Goal: Information Seeking & Learning: Find specific fact

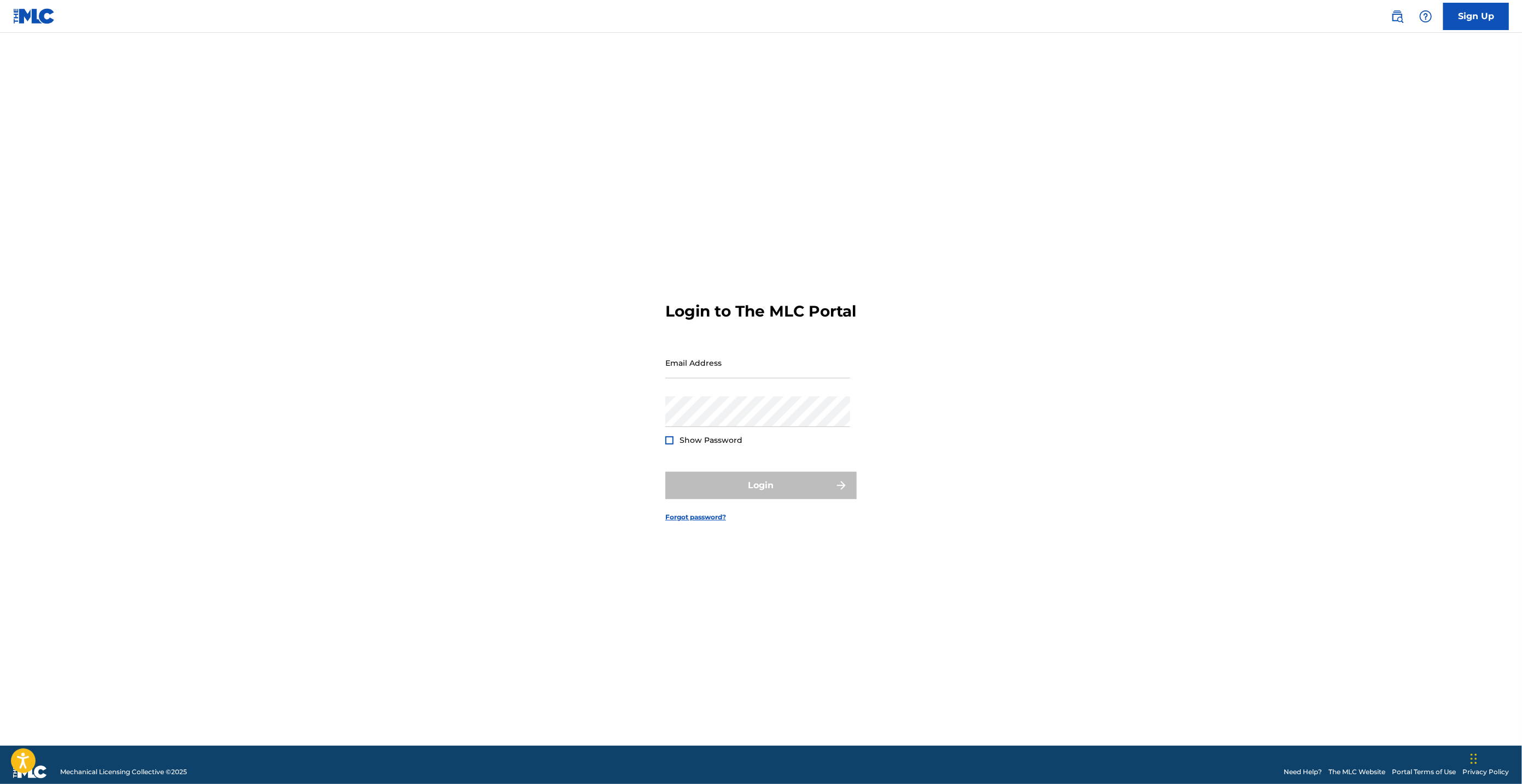
click at [740, 378] on input "Email Address" at bounding box center [758, 363] width 184 height 31
type input "[EMAIL_ADDRESS][DOMAIN_NAME]"
click at [665, 472] on button "Login" at bounding box center [761, 486] width 191 height 27
click at [713, 370] on input "Email Address" at bounding box center [758, 363] width 184 height 31
type input "[PERSON_NAME][EMAIL_ADDRESS][DOMAIN_NAME]"
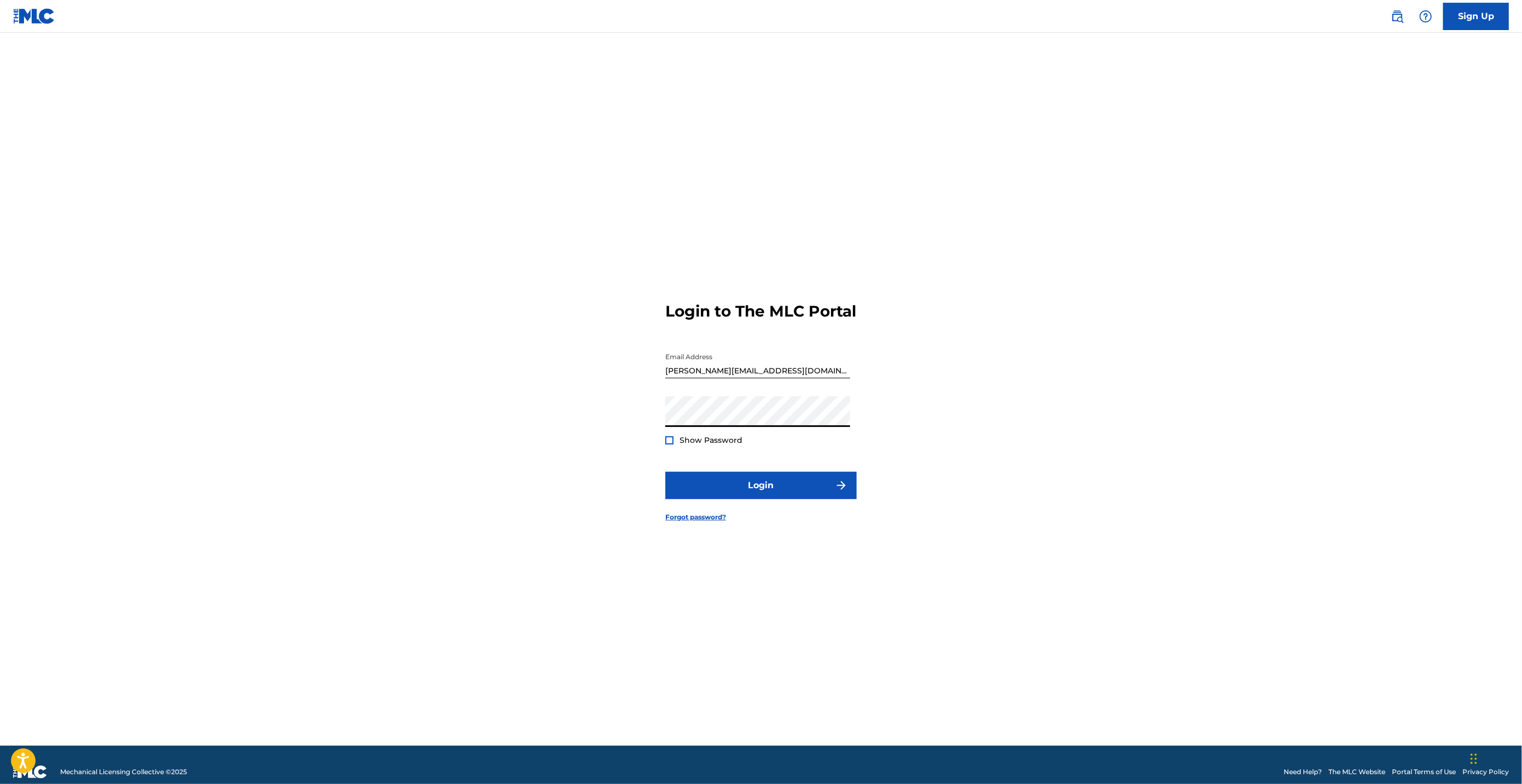
click at [665, 472] on button "Login" at bounding box center [761, 486] width 191 height 27
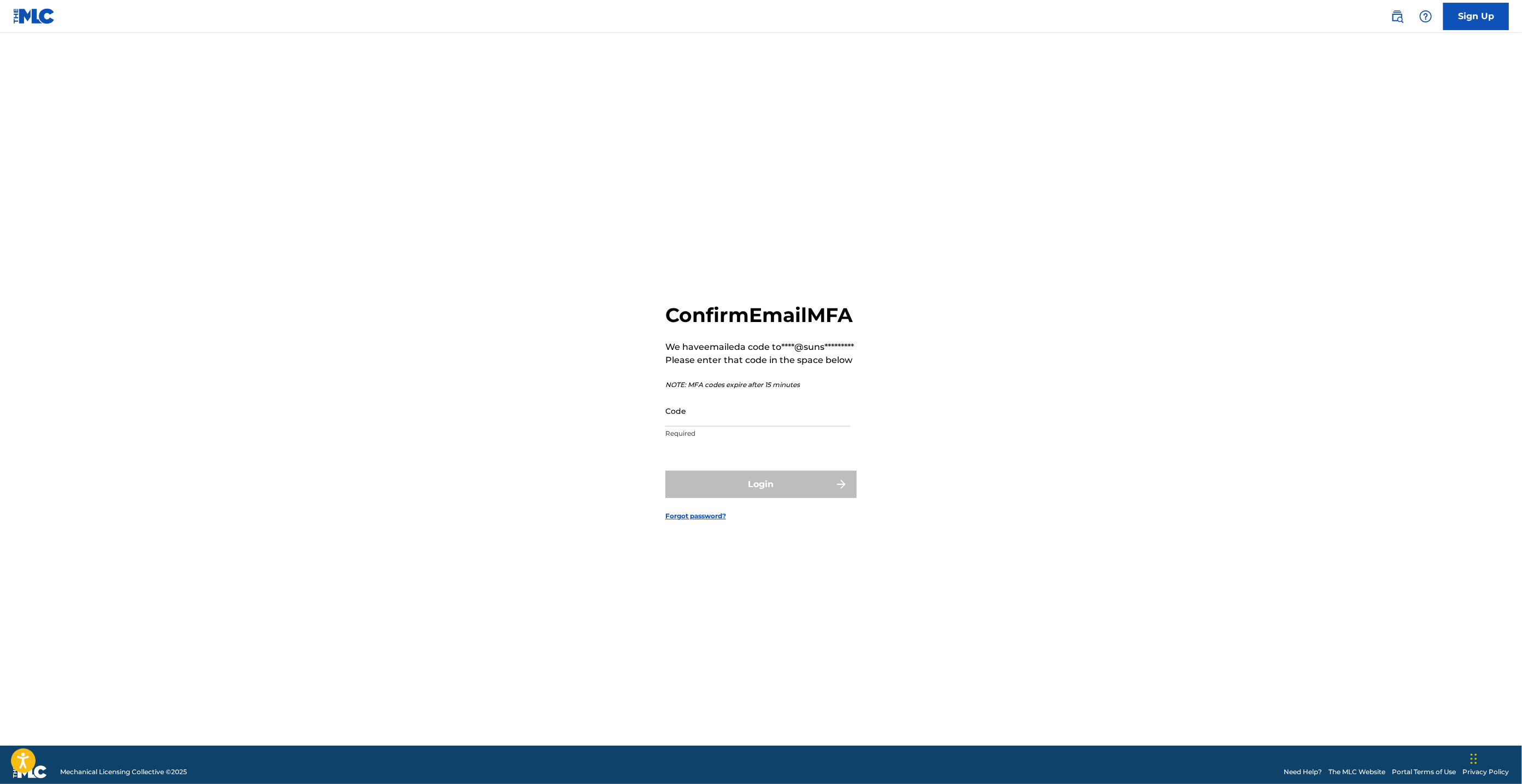
click at [701, 427] on input "Code" at bounding box center [758, 411] width 184 height 31
paste input "755658"
type input "755658"
click at [711, 492] on button "Login" at bounding box center [761, 485] width 191 height 27
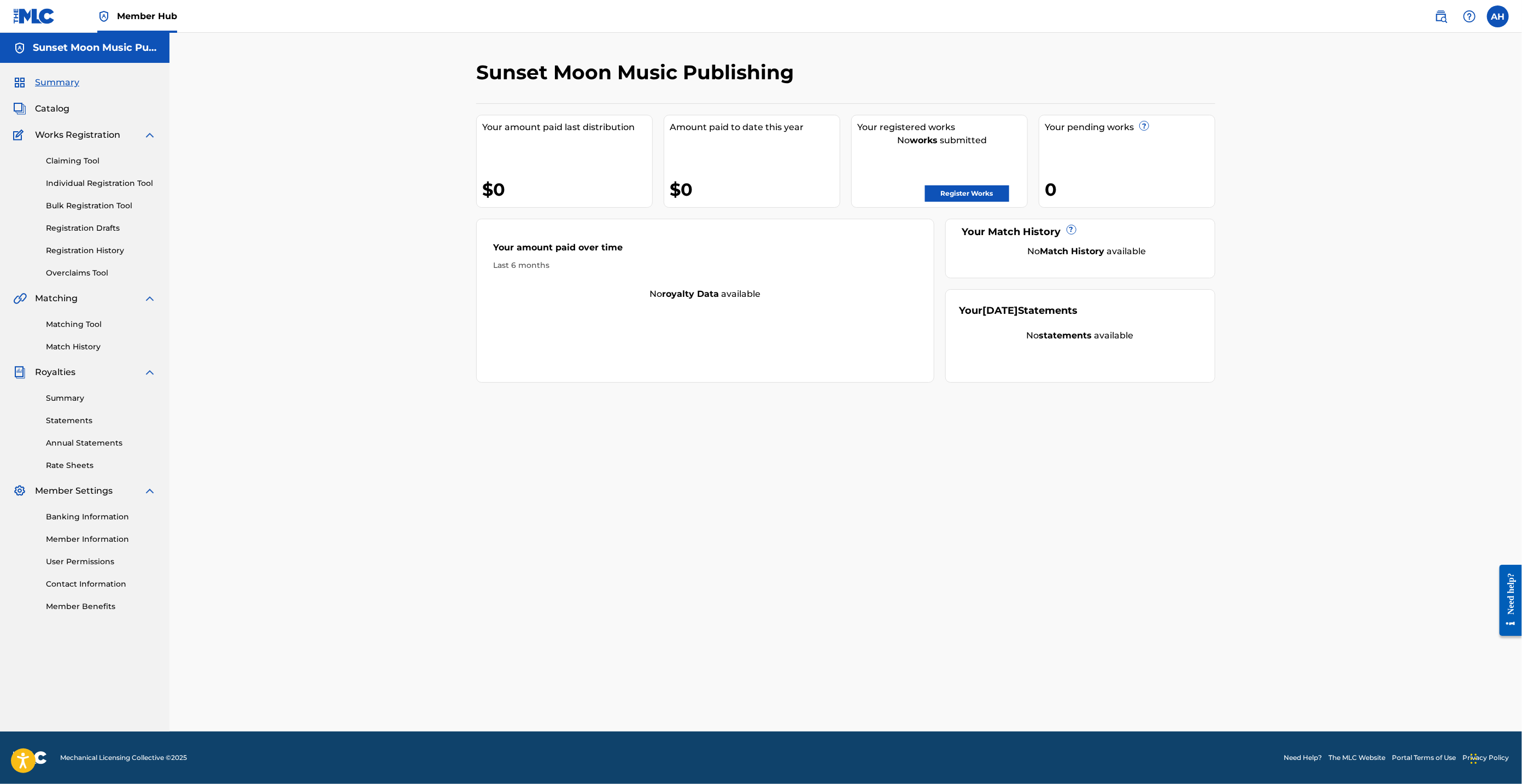
click at [68, 325] on link "Matching Tool" at bounding box center [101, 325] width 111 height 12
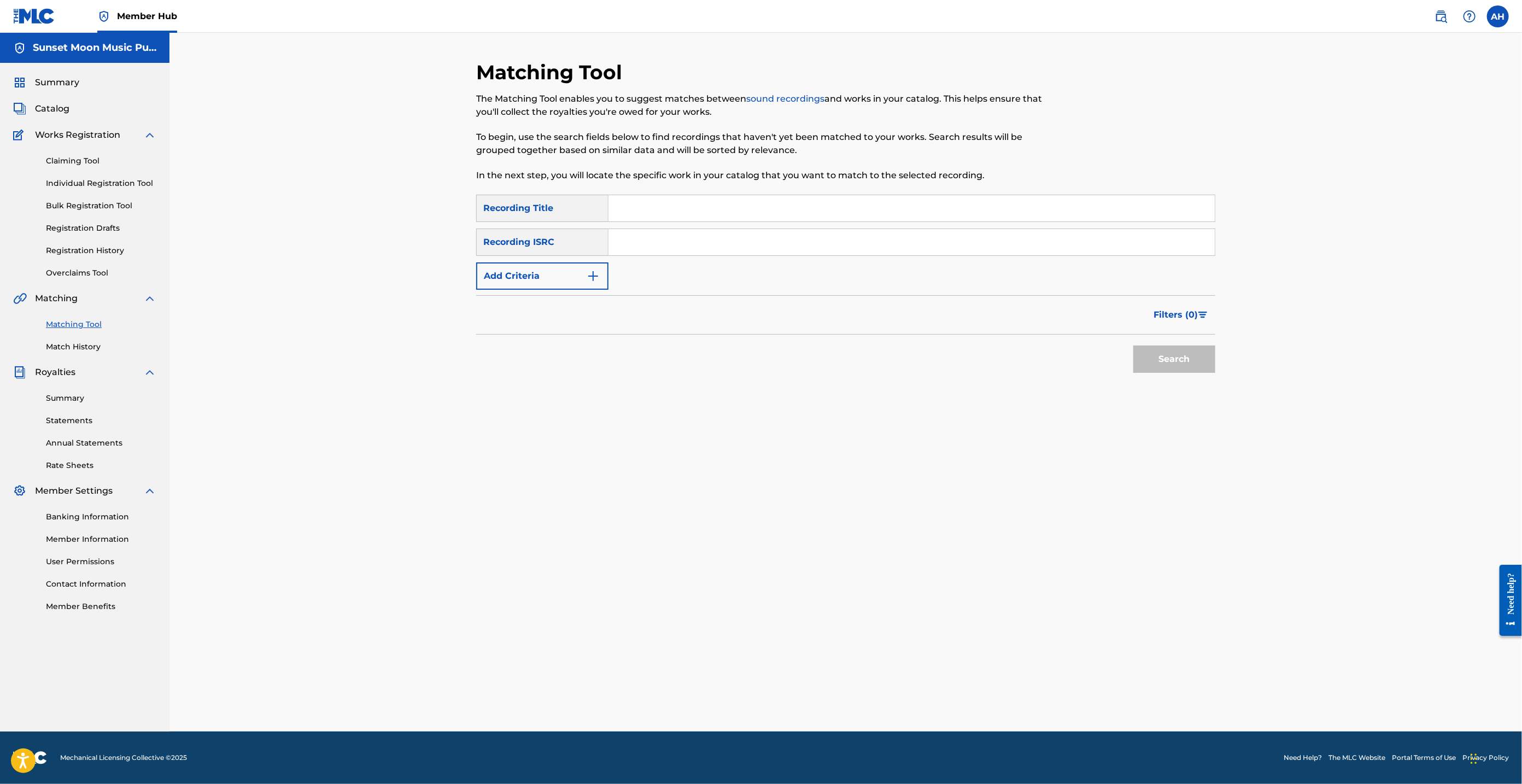
click at [620, 211] on input "Search Form" at bounding box center [912, 208] width 606 height 26
type input "dog music"
click at [1133, 345] on button "Search" at bounding box center [1175, 359] width 82 height 27
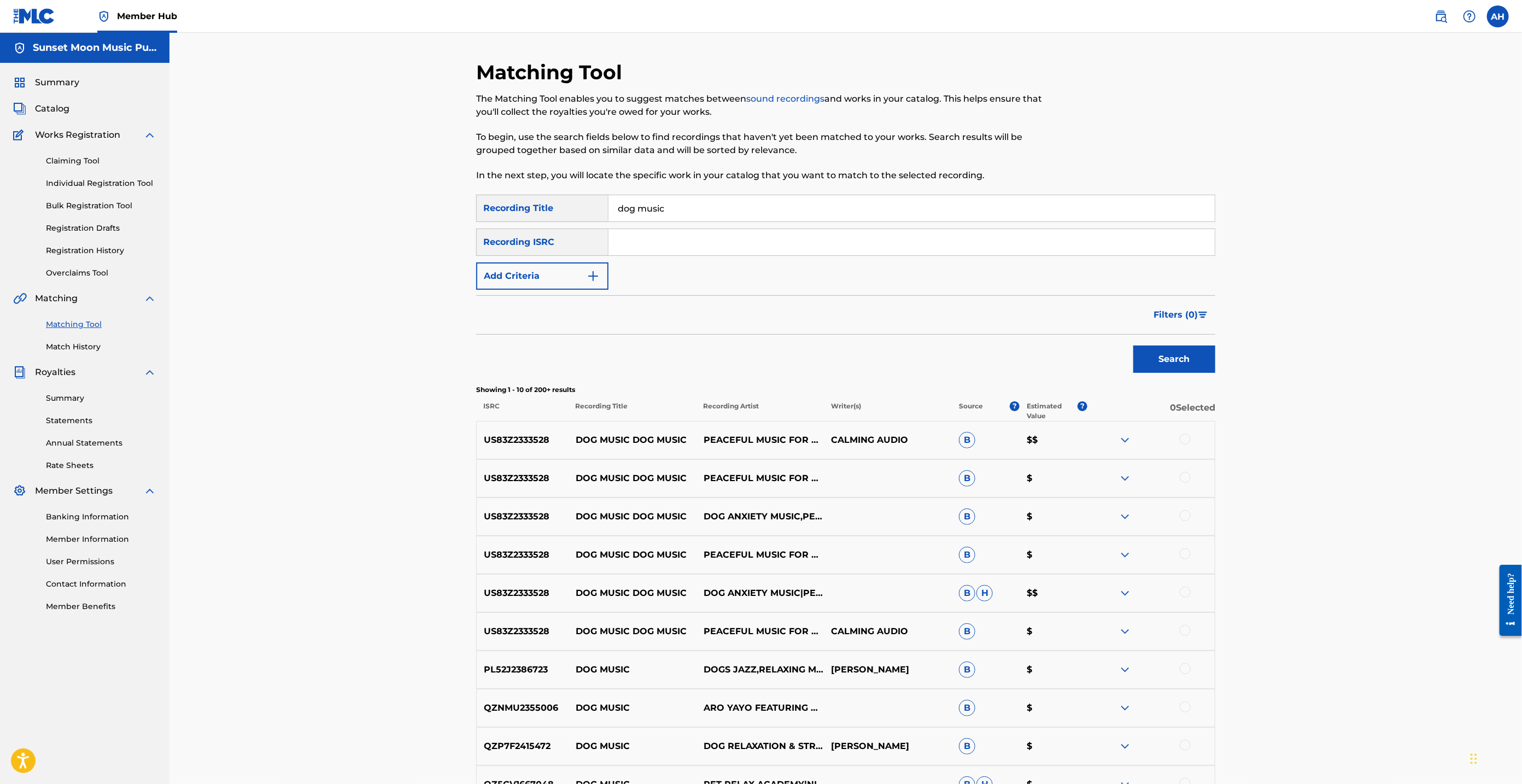
click at [1181, 315] on span "Filters ( 0 )" at bounding box center [1175, 314] width 44 height 13
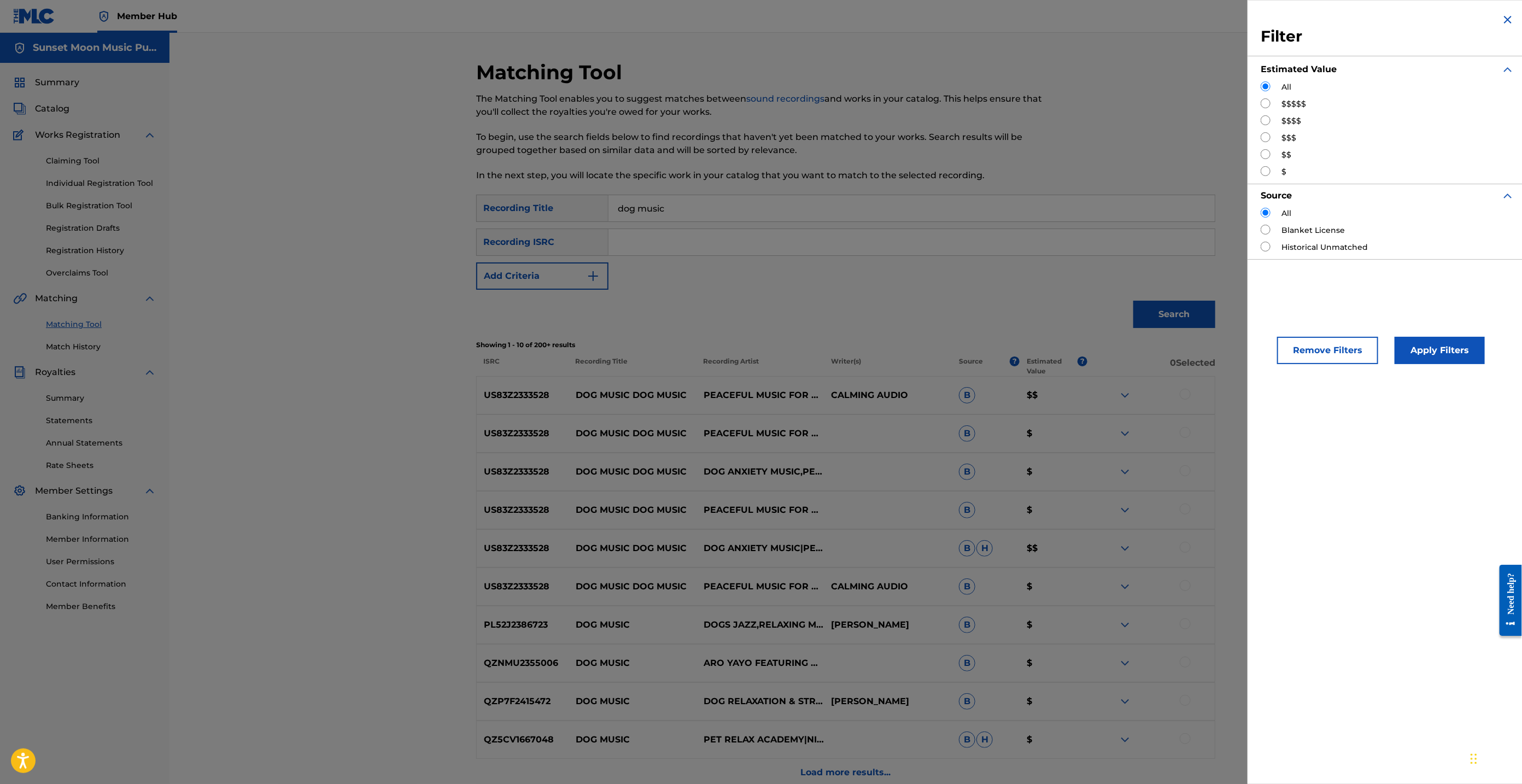
click at [1263, 100] on input "Search Form" at bounding box center [1266, 103] width 10 height 10
radio input "true"
click at [1423, 345] on button "Apply Filters" at bounding box center [1440, 350] width 90 height 27
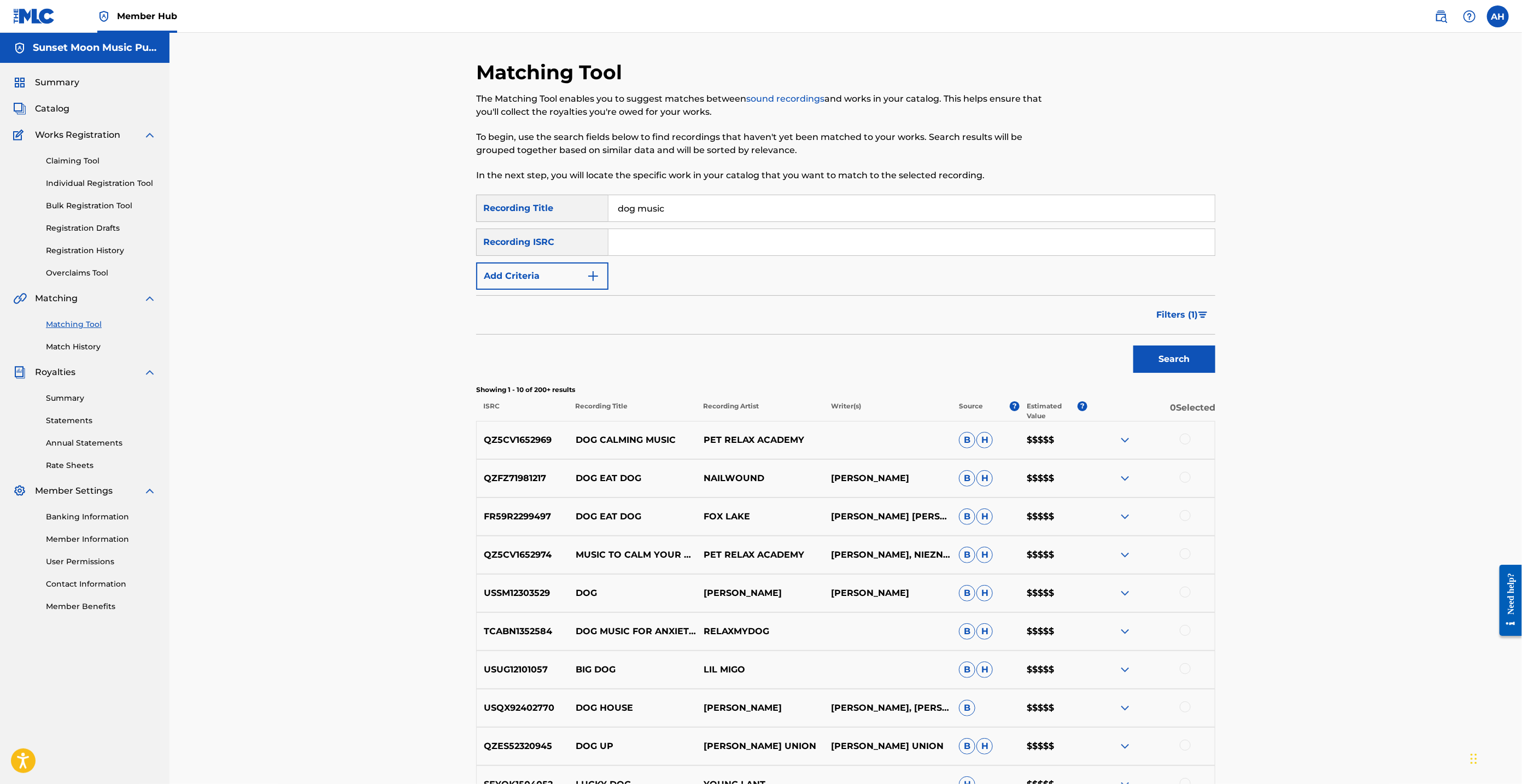
click at [841, 549] on p "[PERSON_NAME], NIEZNANY" at bounding box center [888, 554] width 128 height 13
click at [840, 549] on p "[PERSON_NAME], NIEZNANY" at bounding box center [888, 554] width 128 height 13
copy p "[PERSON_NAME], NIEZNANY"
click at [925, 556] on p "[PERSON_NAME], NIEZNANY" at bounding box center [888, 554] width 128 height 13
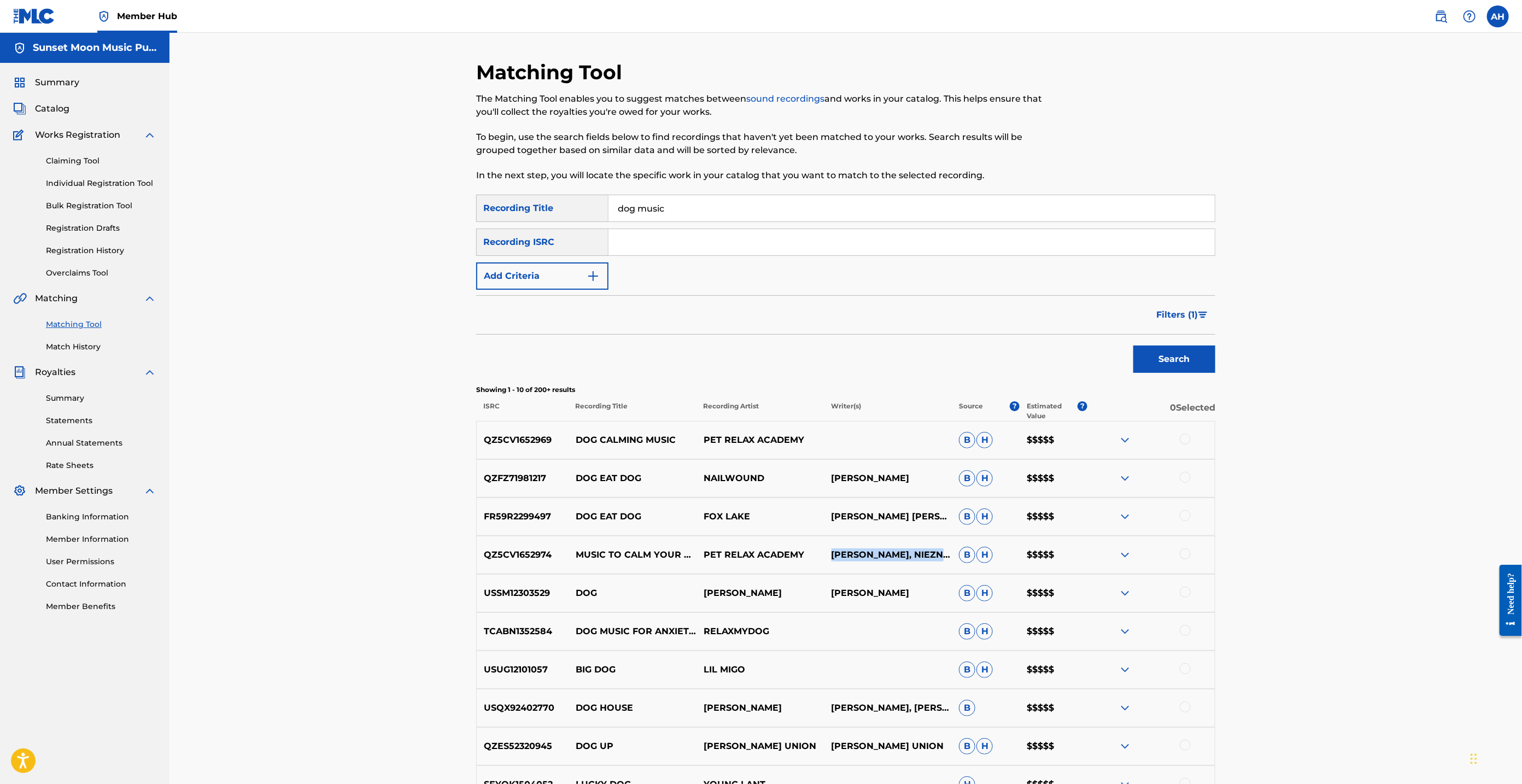
click at [1128, 552] on img at bounding box center [1125, 554] width 13 height 13
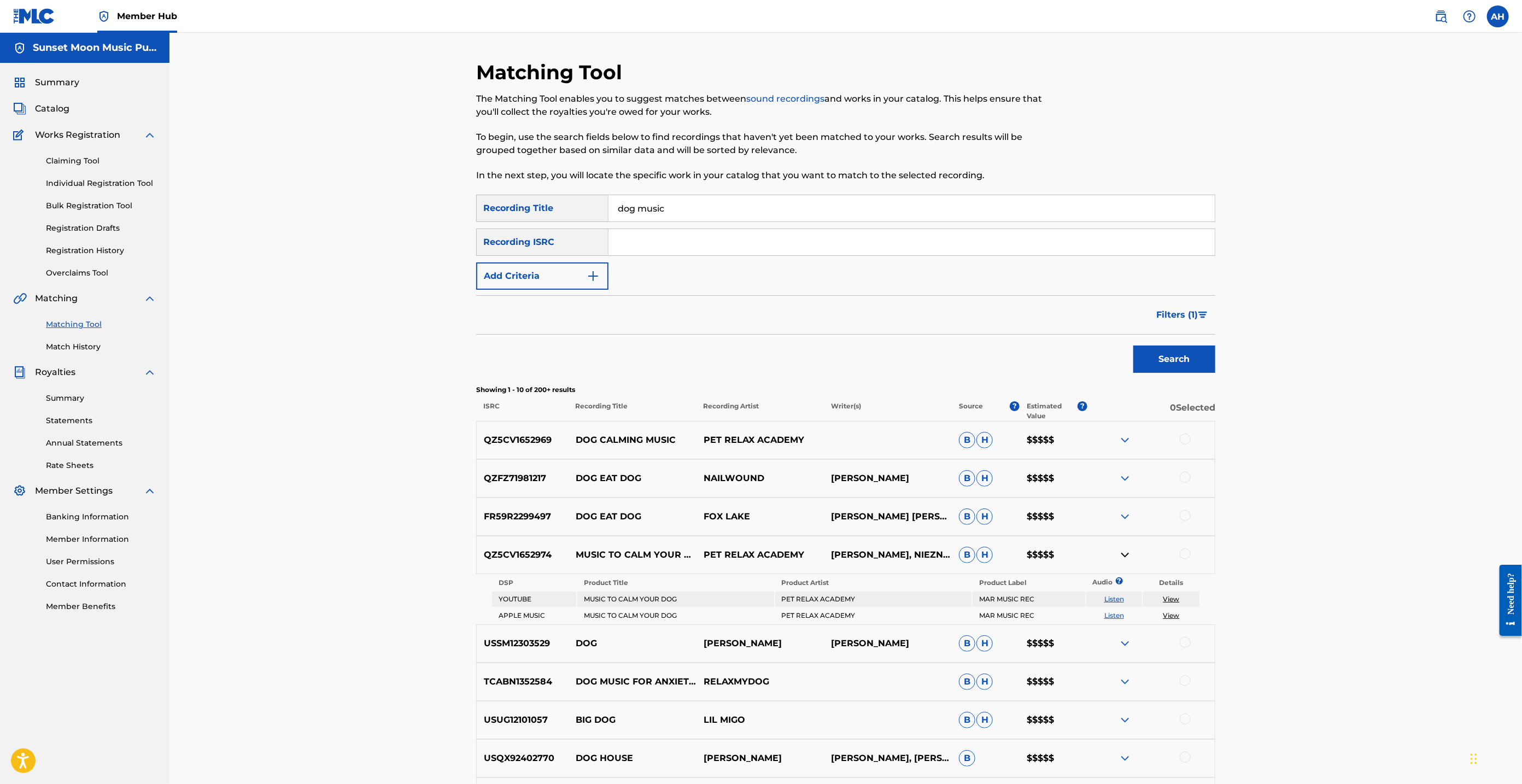
click at [671, 214] on input "dog music" at bounding box center [912, 208] width 606 height 26
click at [668, 214] on input "dog music" at bounding box center [912, 208] width 606 height 26
click at [668, 215] on input "dog music" at bounding box center [912, 208] width 606 height 26
click at [667, 214] on input "dog music" at bounding box center [912, 208] width 606 height 26
click at [665, 213] on input "dog music" at bounding box center [912, 208] width 606 height 26
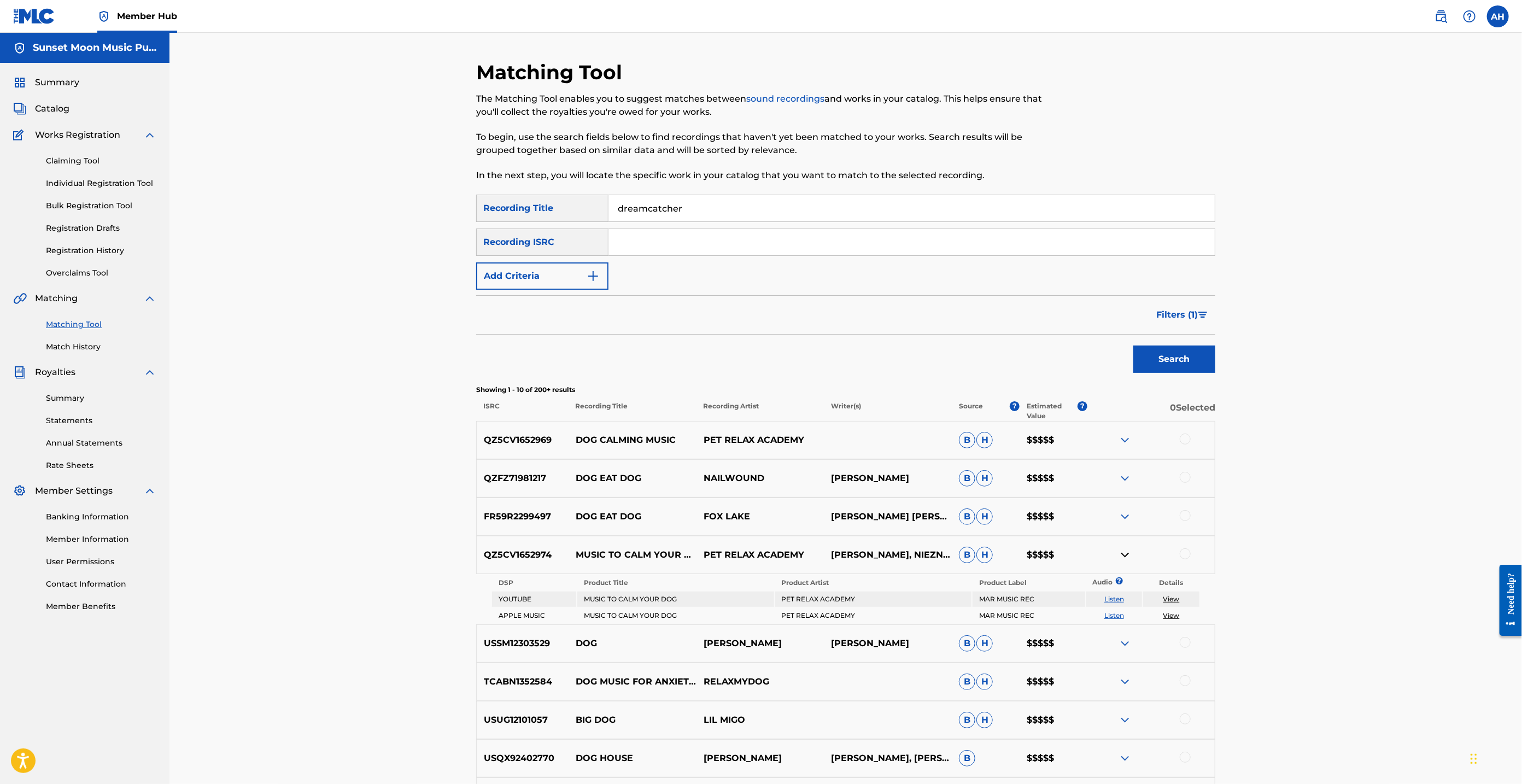
type input "dreamcatcher"
click at [1133, 345] on button "Search" at bounding box center [1175, 359] width 82 height 27
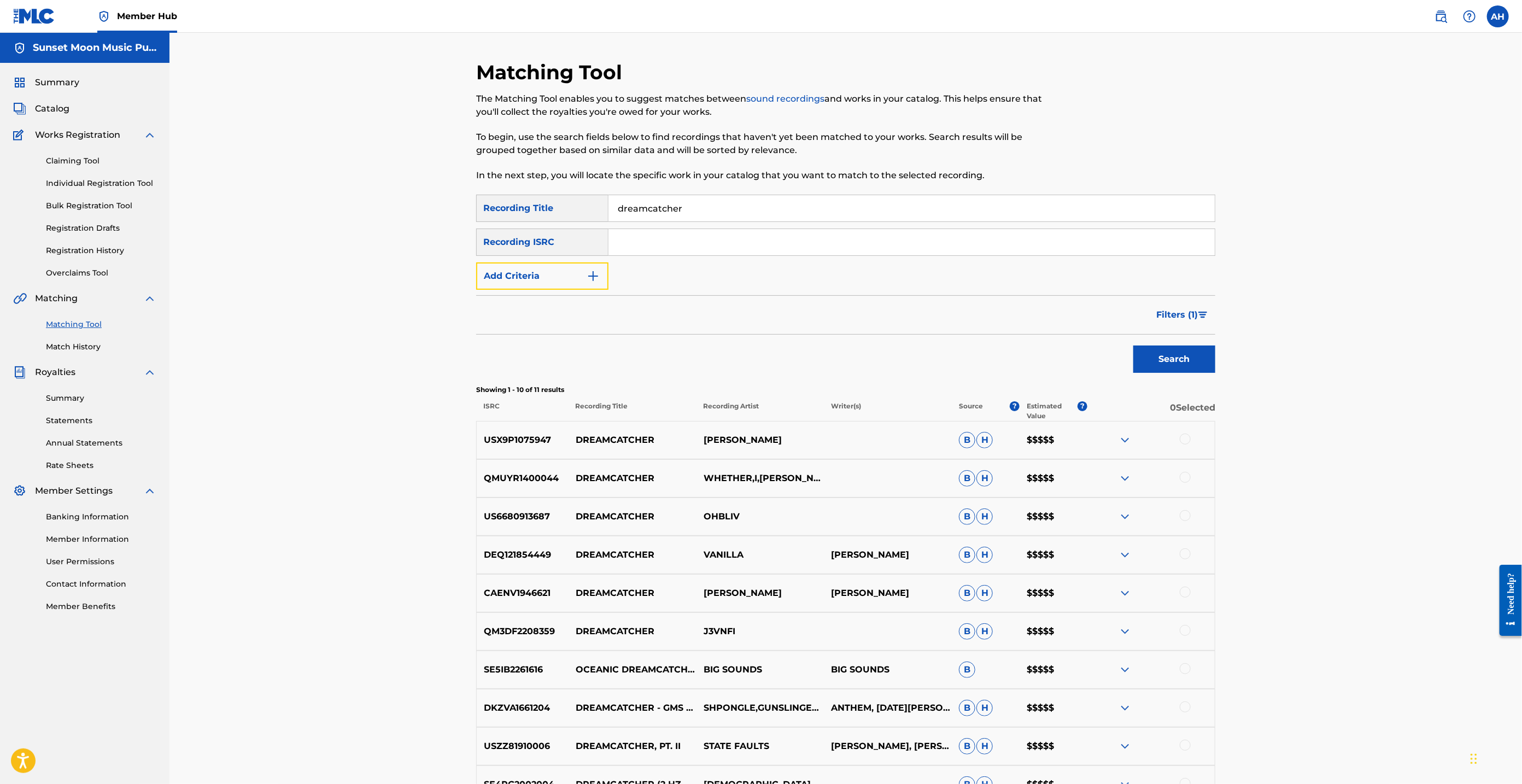
click at [550, 274] on button "Add Criteria" at bounding box center [542, 276] width 132 height 27
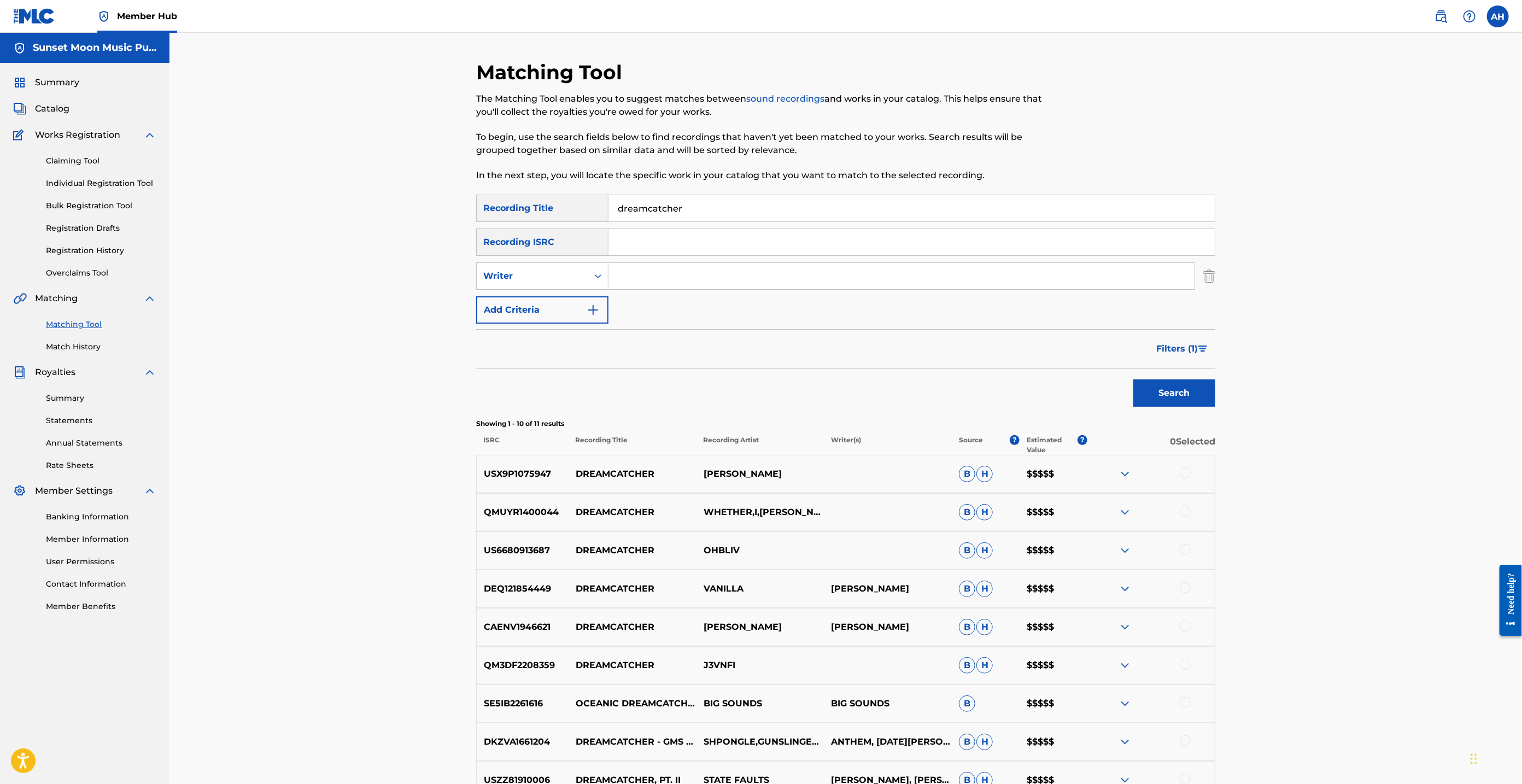
click at [643, 270] on input "Search Form" at bounding box center [901, 276] width 586 height 26
type input "marco"
click at [1133, 380] on button "Search" at bounding box center [1175, 393] width 82 height 27
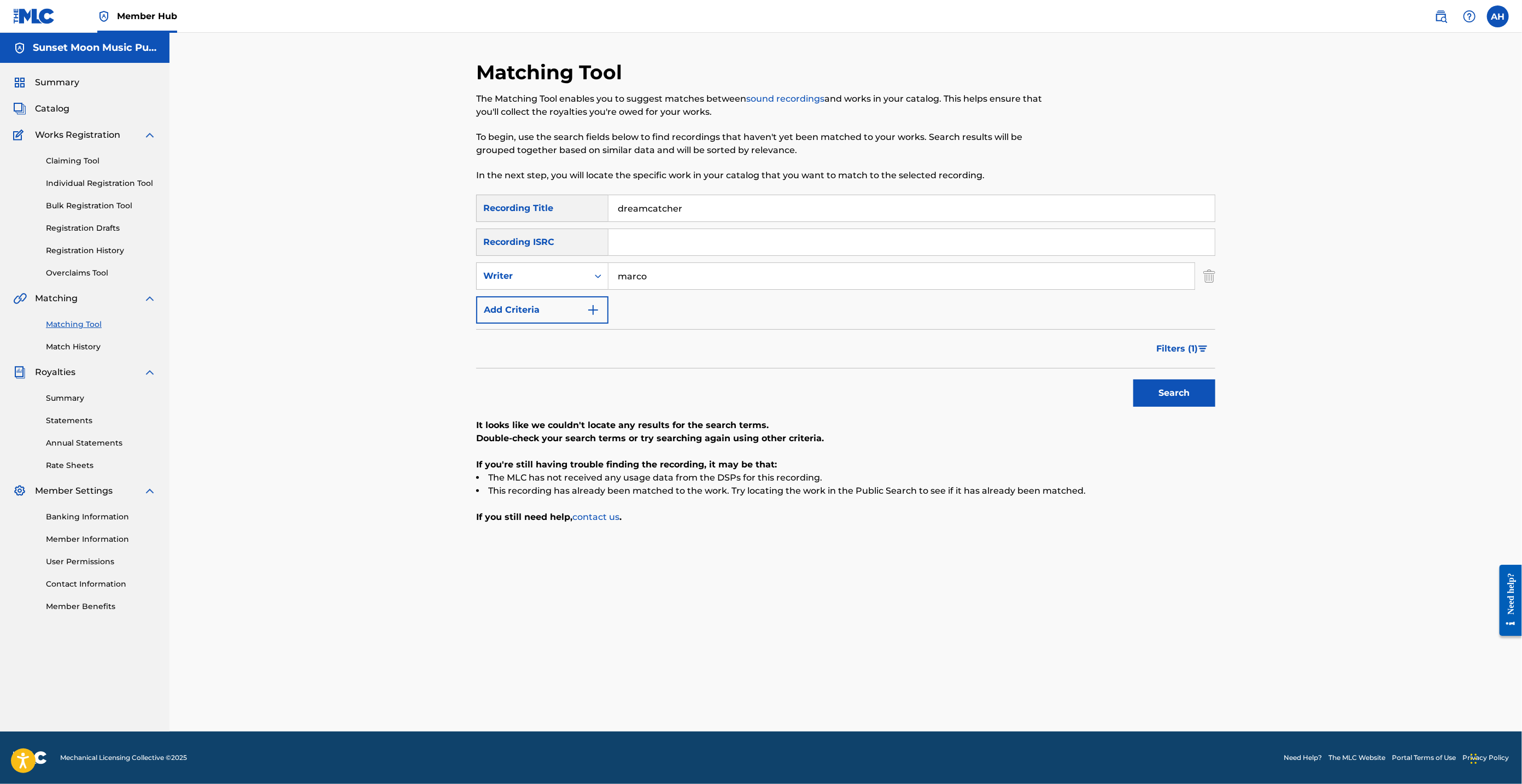
click at [669, 205] on input "dreamcatcher" at bounding box center [912, 208] width 606 height 26
click at [1133, 380] on button "Search" at bounding box center [1175, 393] width 82 height 27
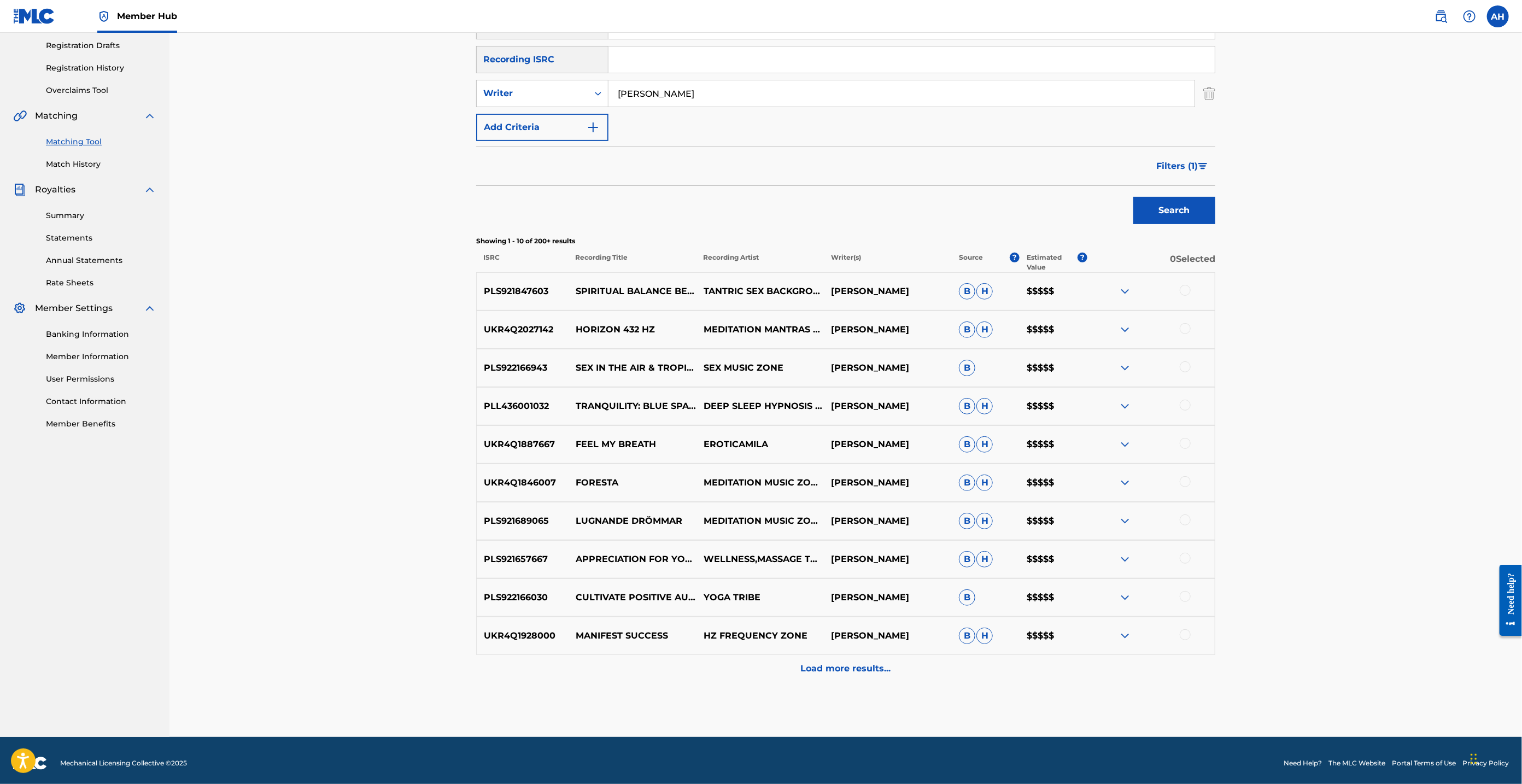
scroll to position [187, 0]
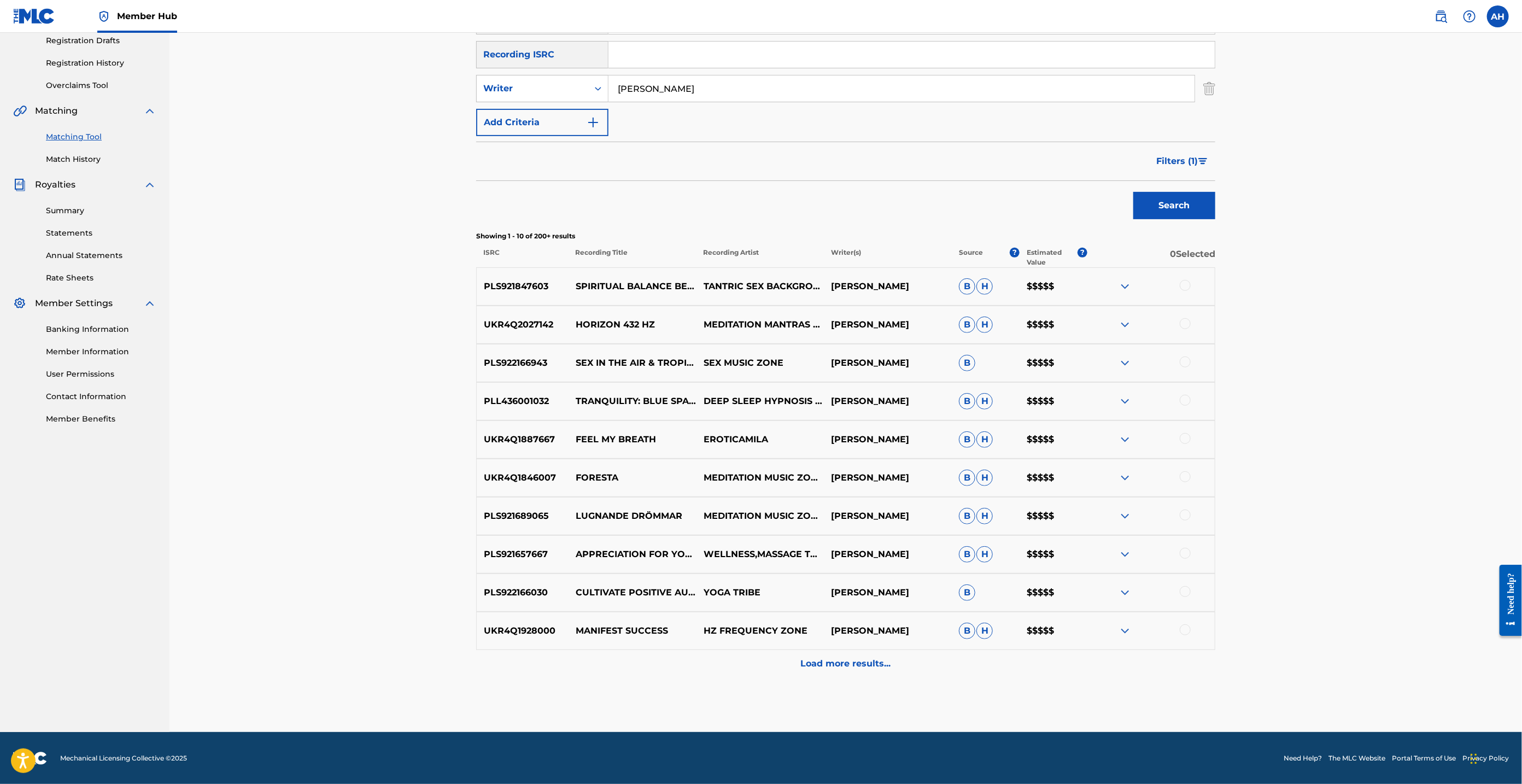
click at [844, 663] on p "Load more results..." at bounding box center [846, 663] width 90 height 13
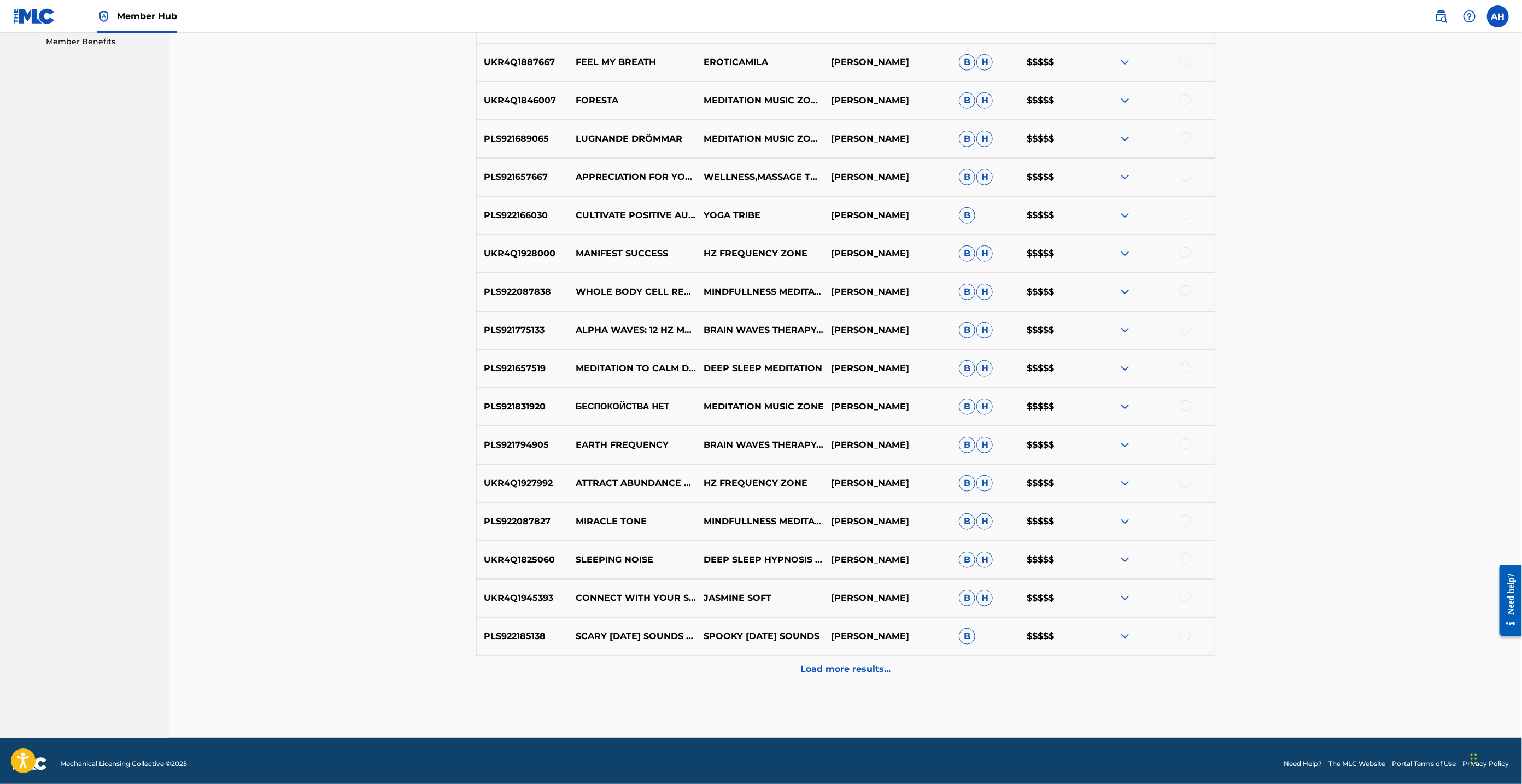
scroll to position [570, 0]
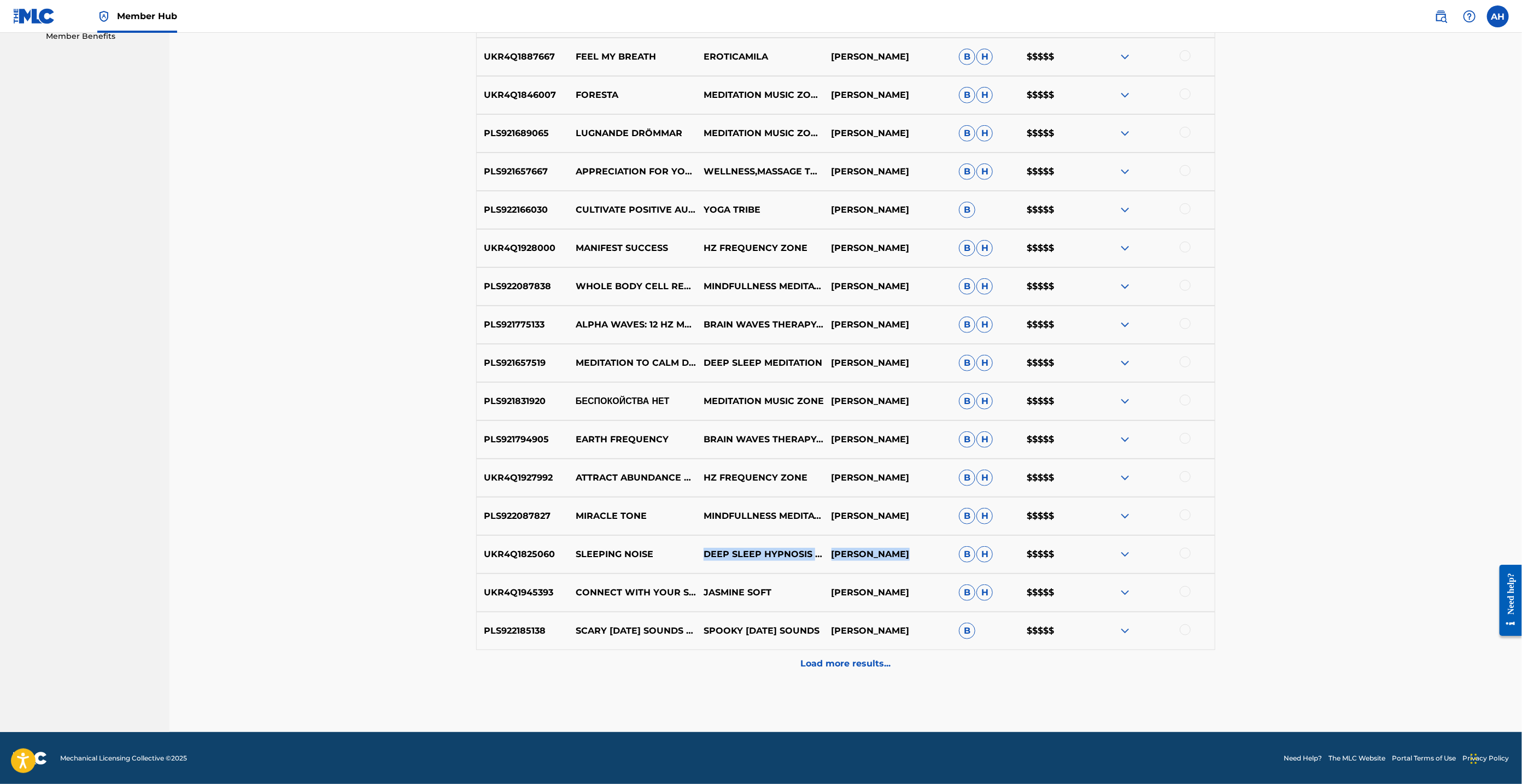
drag, startPoint x: 701, startPoint y: 547, endPoint x: 911, endPoint y: 554, distance: 210.1
click at [911, 554] on div "UKR4Q1825060 SLEEPING NOISE DEEP SLEEP HYPNOSIS [PERSON_NAME] [PERSON_NAME] $$$…" at bounding box center [845, 553] width 739 height 38
copy div "DEEP SLEEP HYPNOSIS MASTERS [PERSON_NAME]"
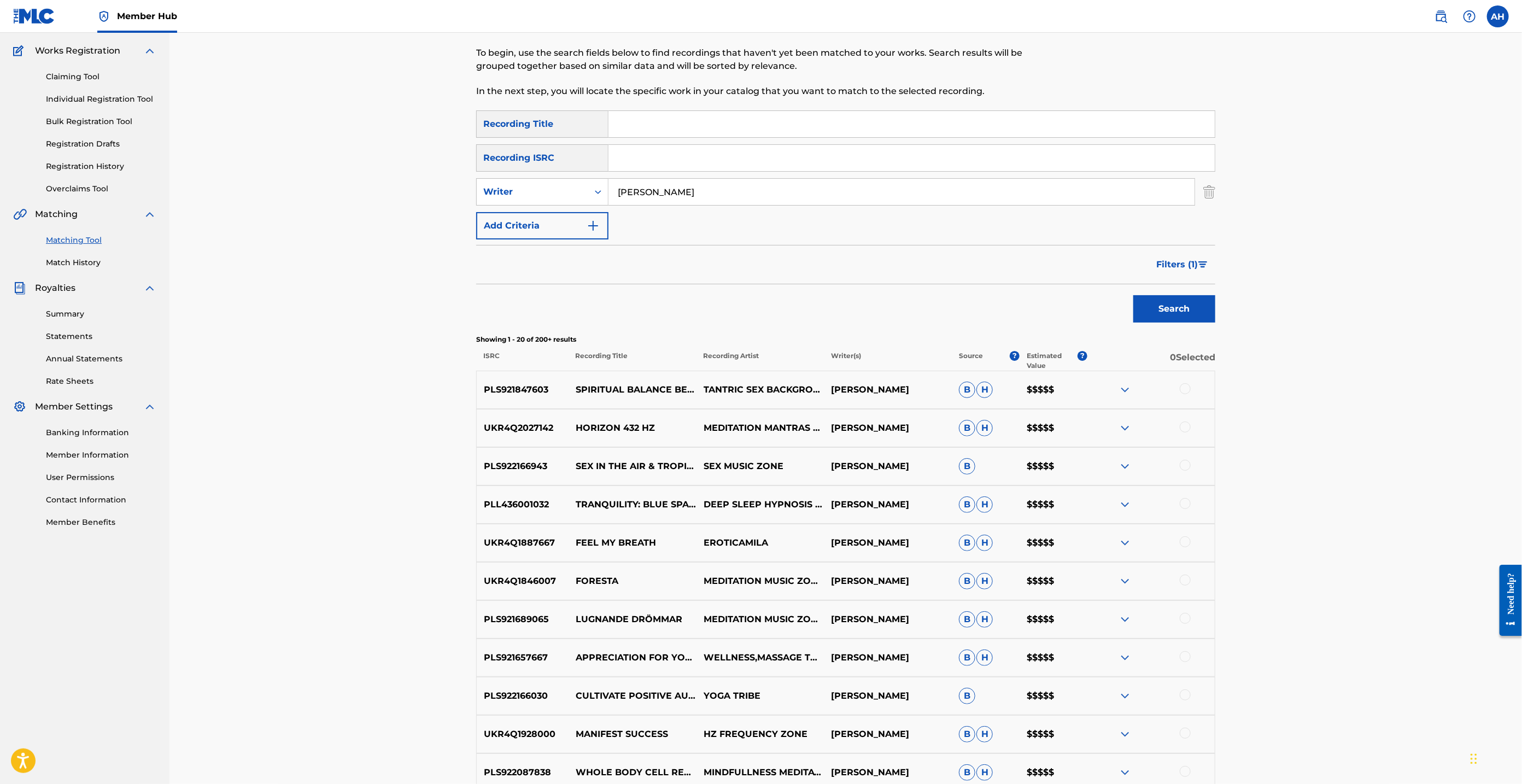
scroll to position [0, 0]
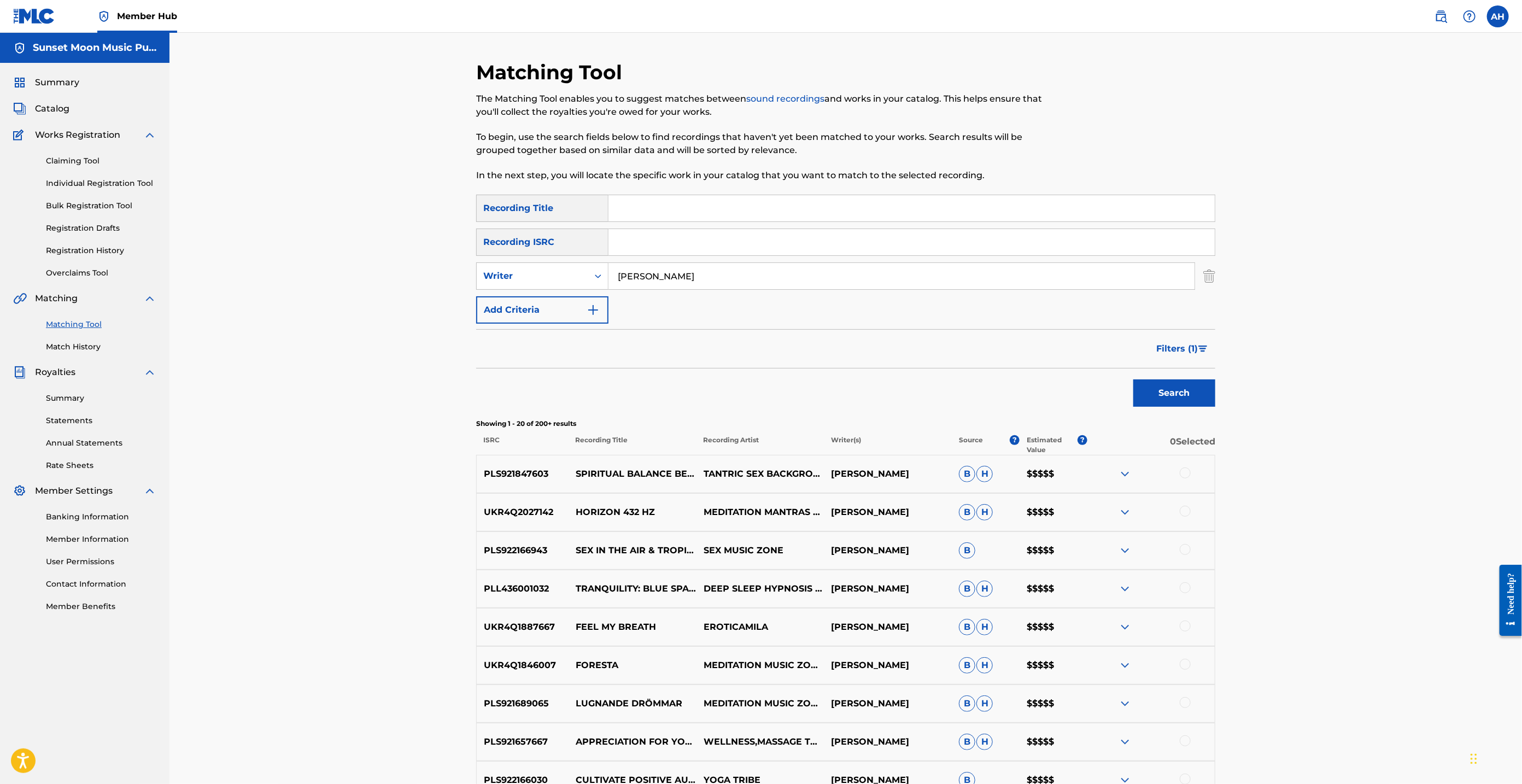
click at [672, 278] on input "[PERSON_NAME]" at bounding box center [901, 276] width 586 height 26
type input "[PERSON_NAME]"
click at [1133, 380] on button "Search" at bounding box center [1175, 393] width 82 height 27
click at [1125, 474] on img at bounding box center [1125, 473] width 13 height 13
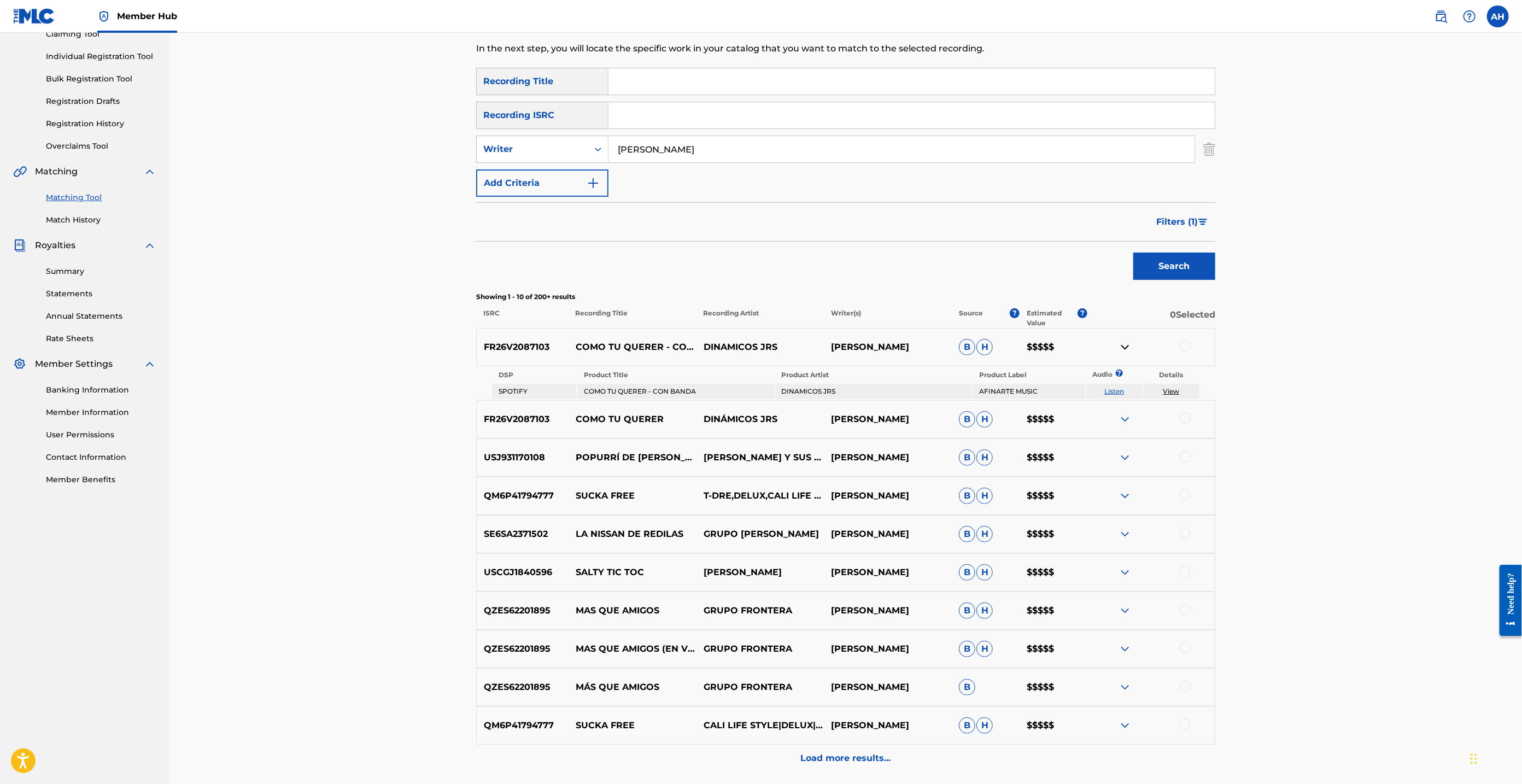
scroll to position [99, 0]
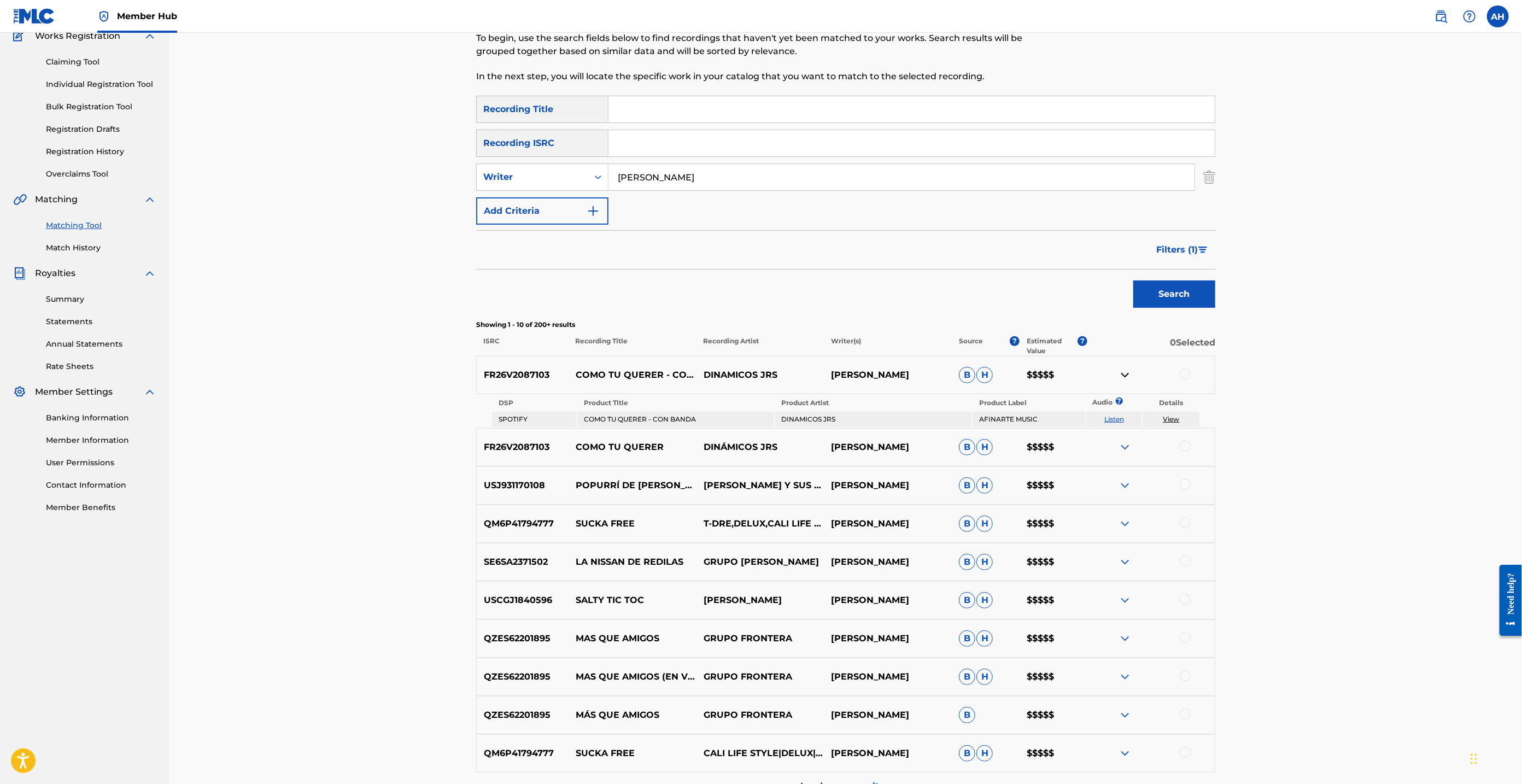
click at [1123, 444] on img at bounding box center [1125, 446] width 13 height 13
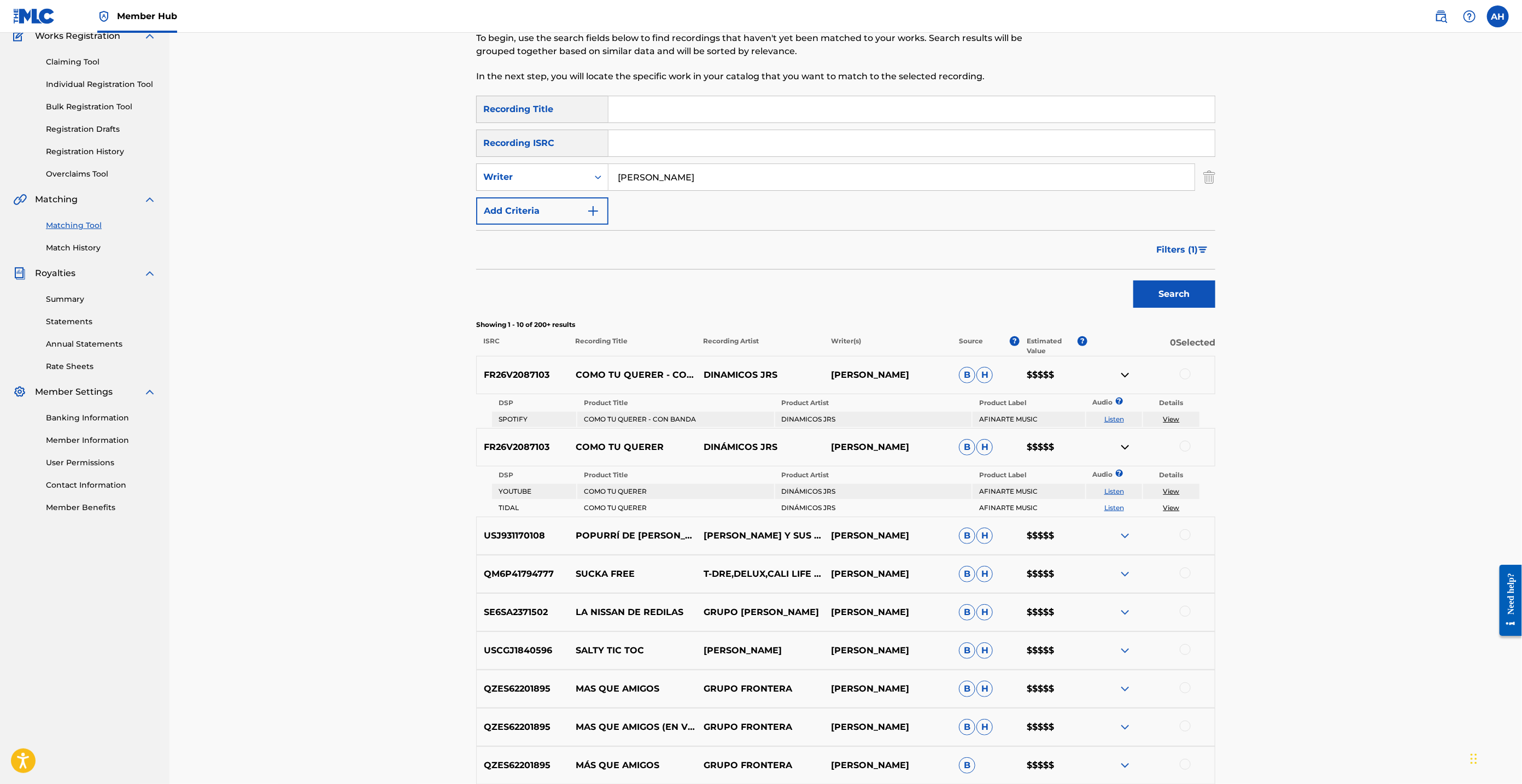
click at [1123, 532] on img at bounding box center [1125, 535] width 13 height 13
